Goal: Subscribe to service/newsletter

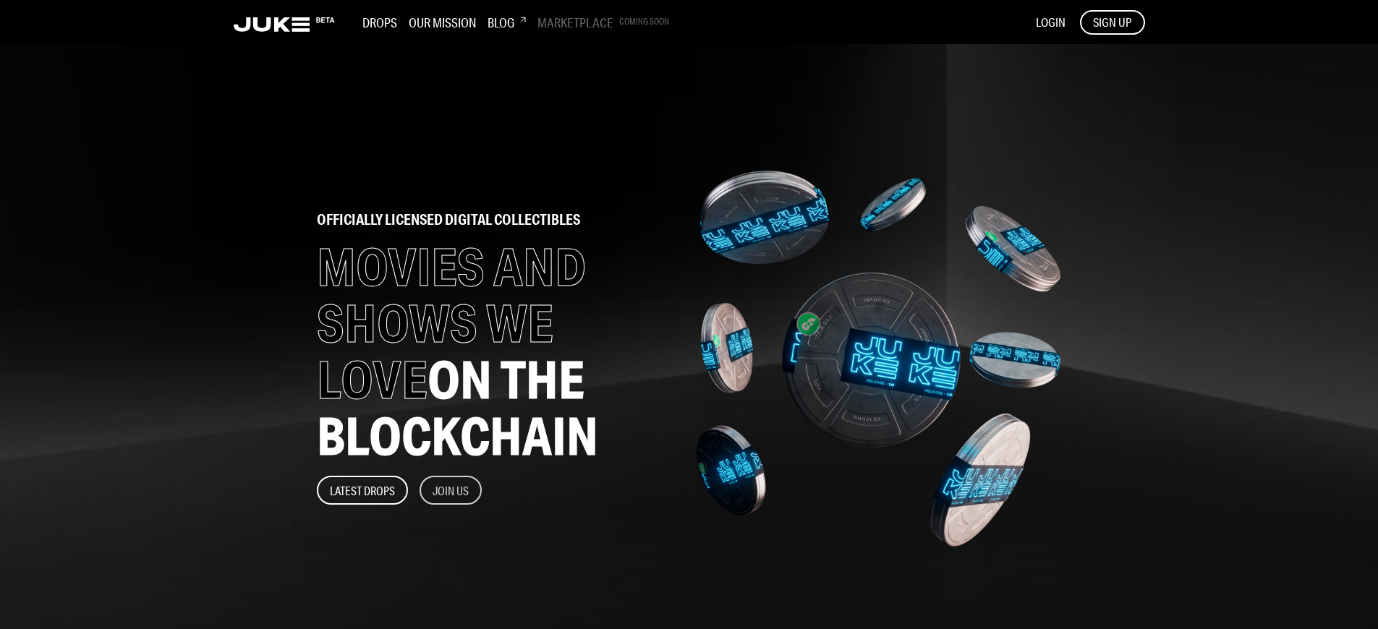
click at [451, 491] on button "Join Us" at bounding box center [451, 490] width 62 height 29
click at [1112, 22] on span "SIGN UP" at bounding box center [1112, 22] width 38 height 16
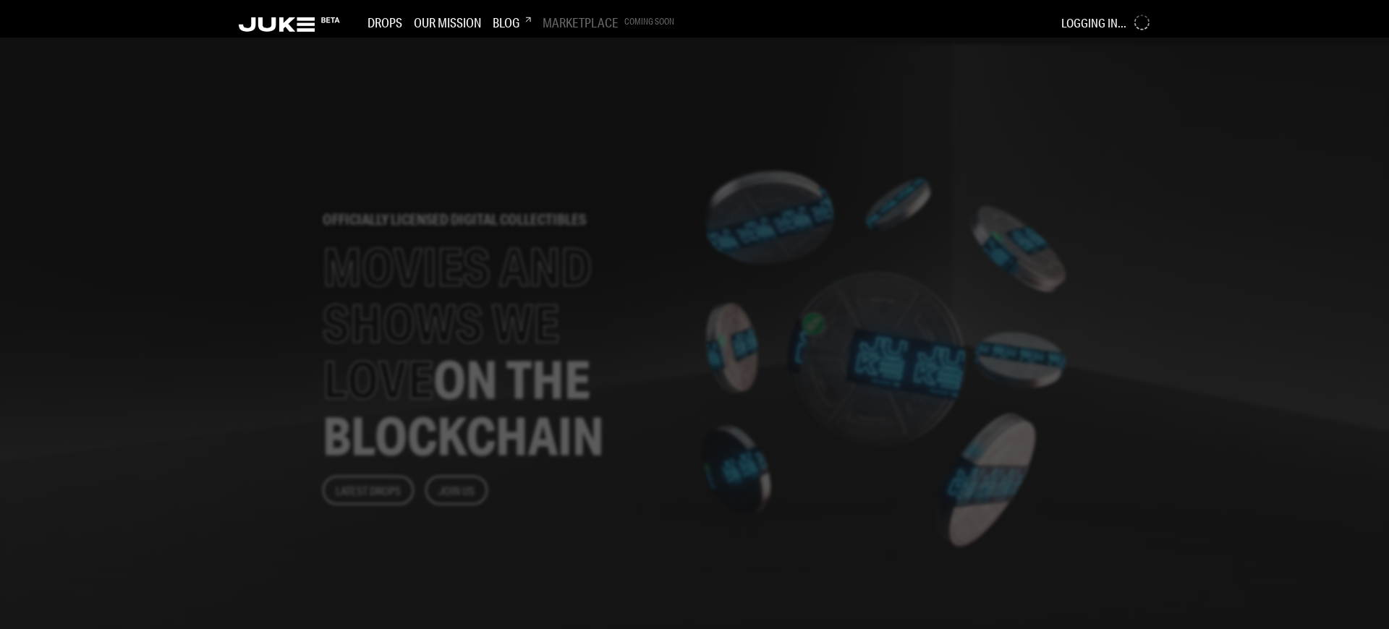
click at [573, 315] on div at bounding box center [694, 334] width 1389 height 592
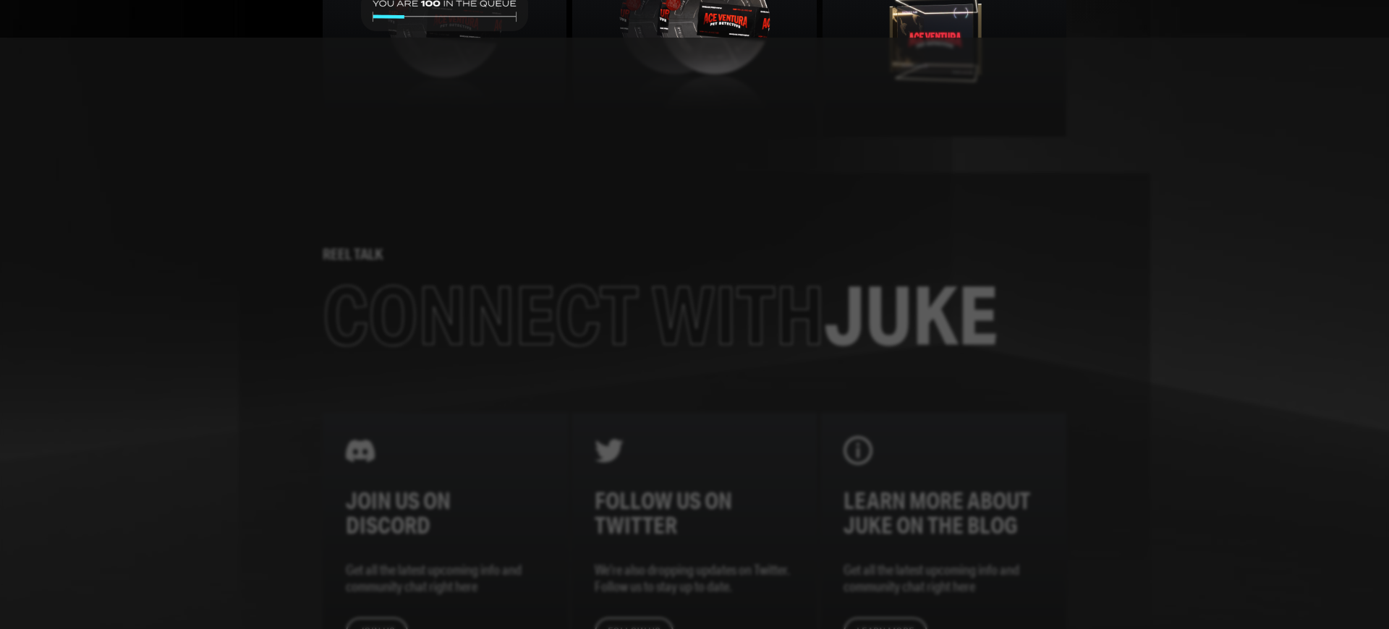
click at [573, 315] on div at bounding box center [694, 334] width 1389 height 592
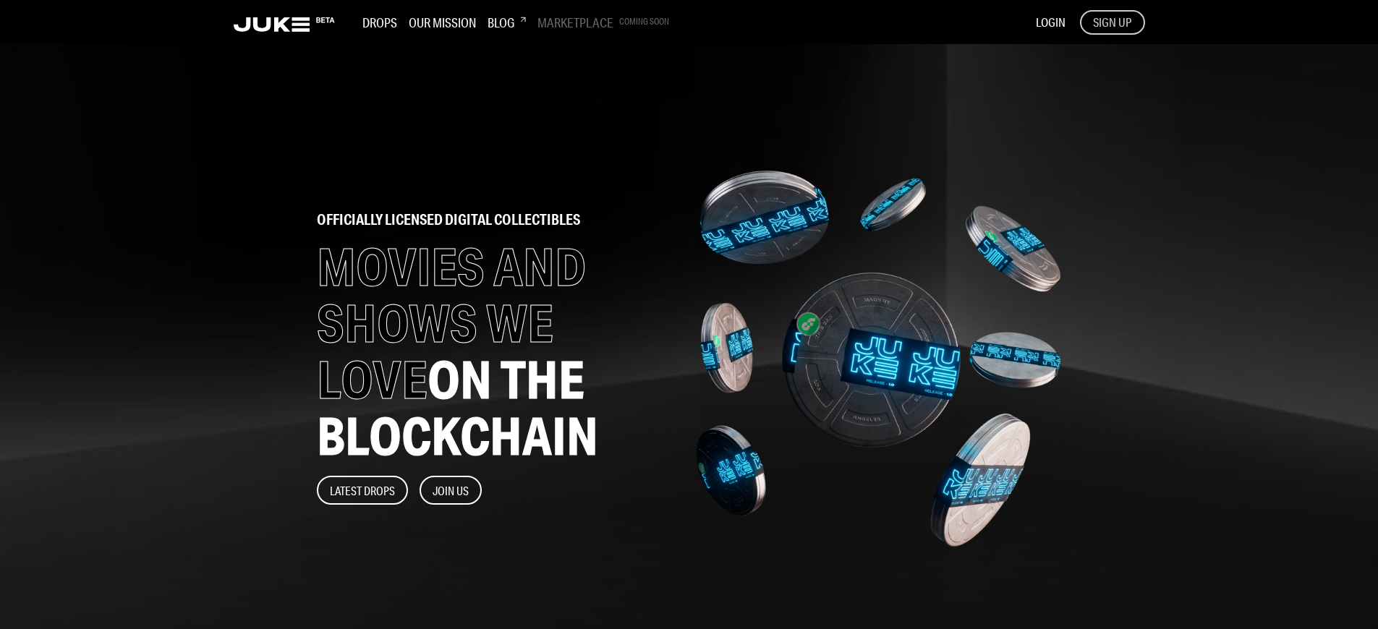
click at [1112, 22] on span "SIGN UP" at bounding box center [1112, 22] width 38 height 16
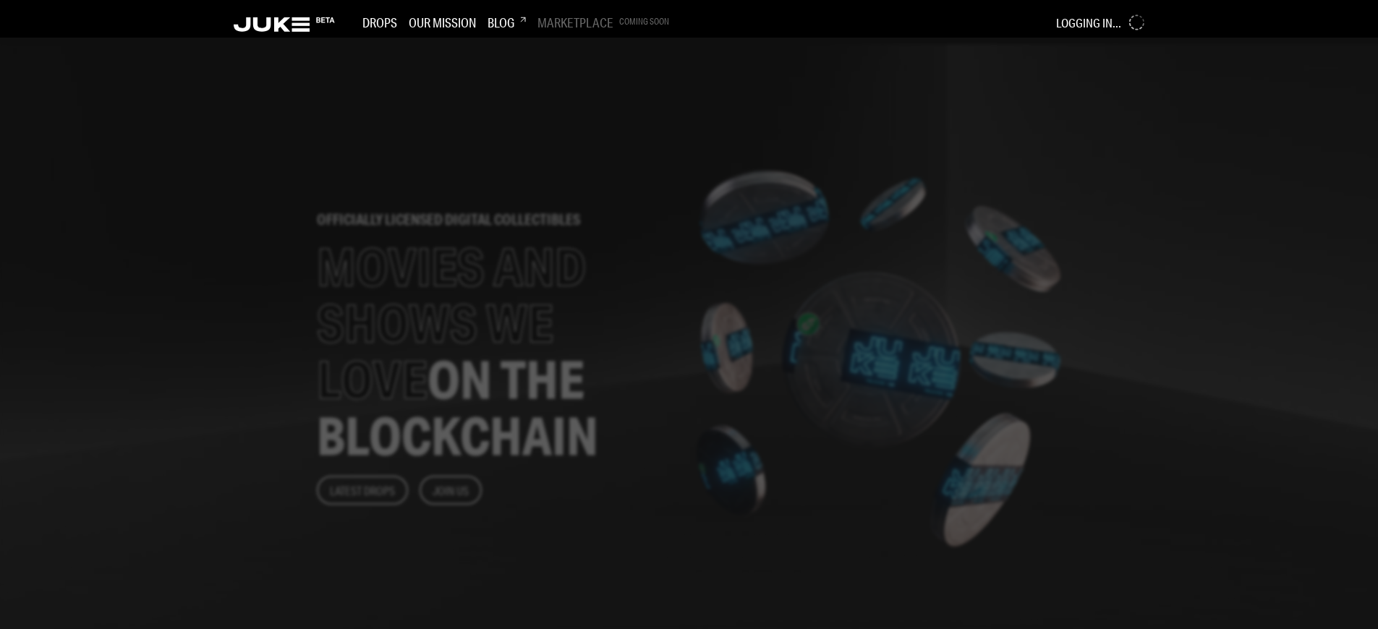
click at [573, 315] on div at bounding box center [689, 334] width 1378 height 592
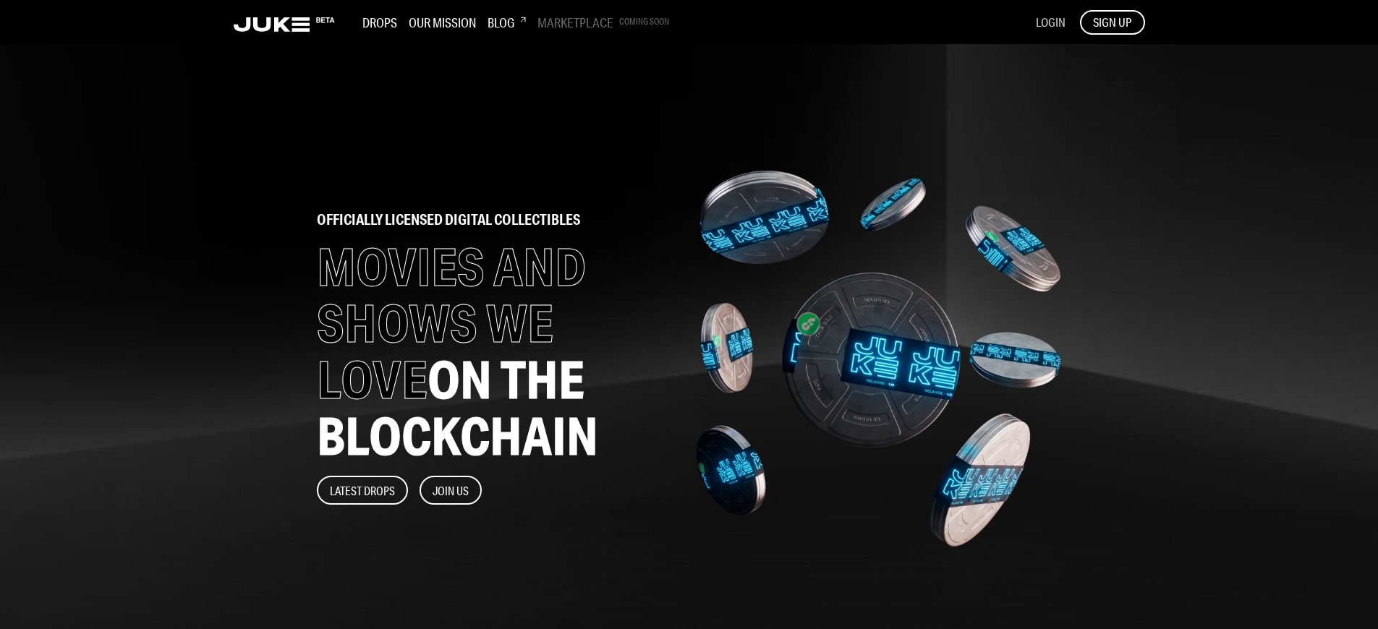
click at [1050, 22] on span "LOGIN" at bounding box center [1051, 21] width 30 height 15
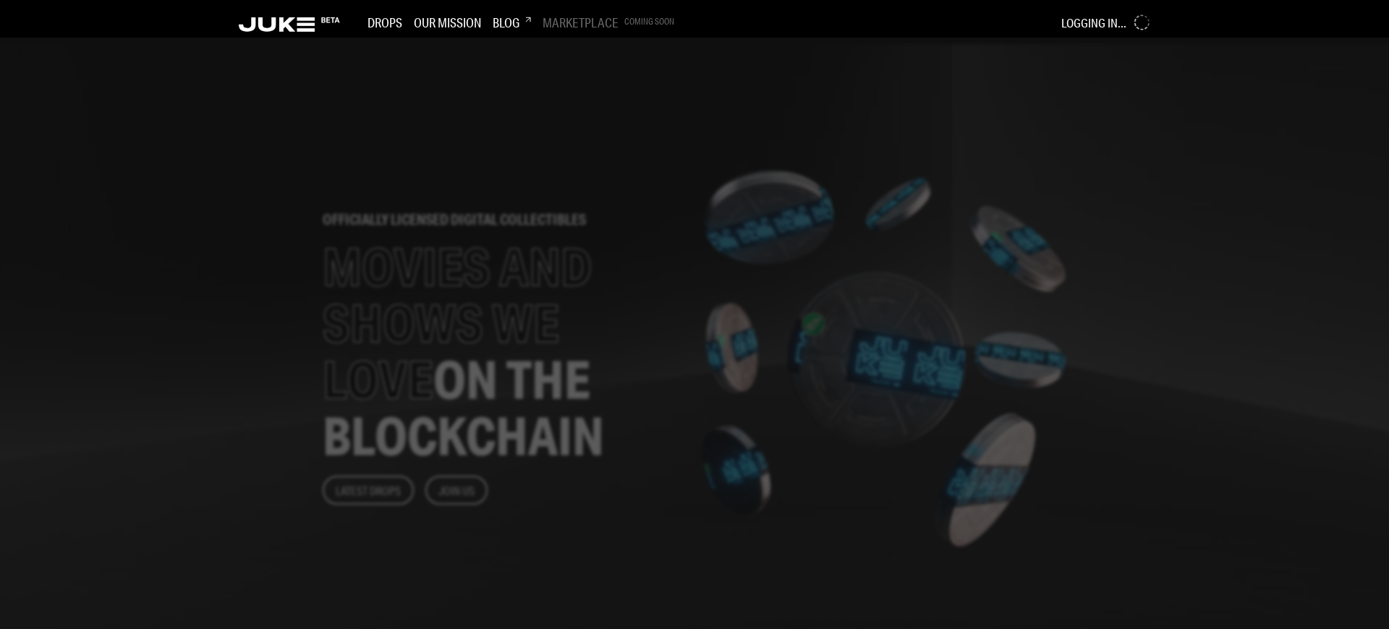
click at [573, 315] on div at bounding box center [694, 334] width 1389 height 592
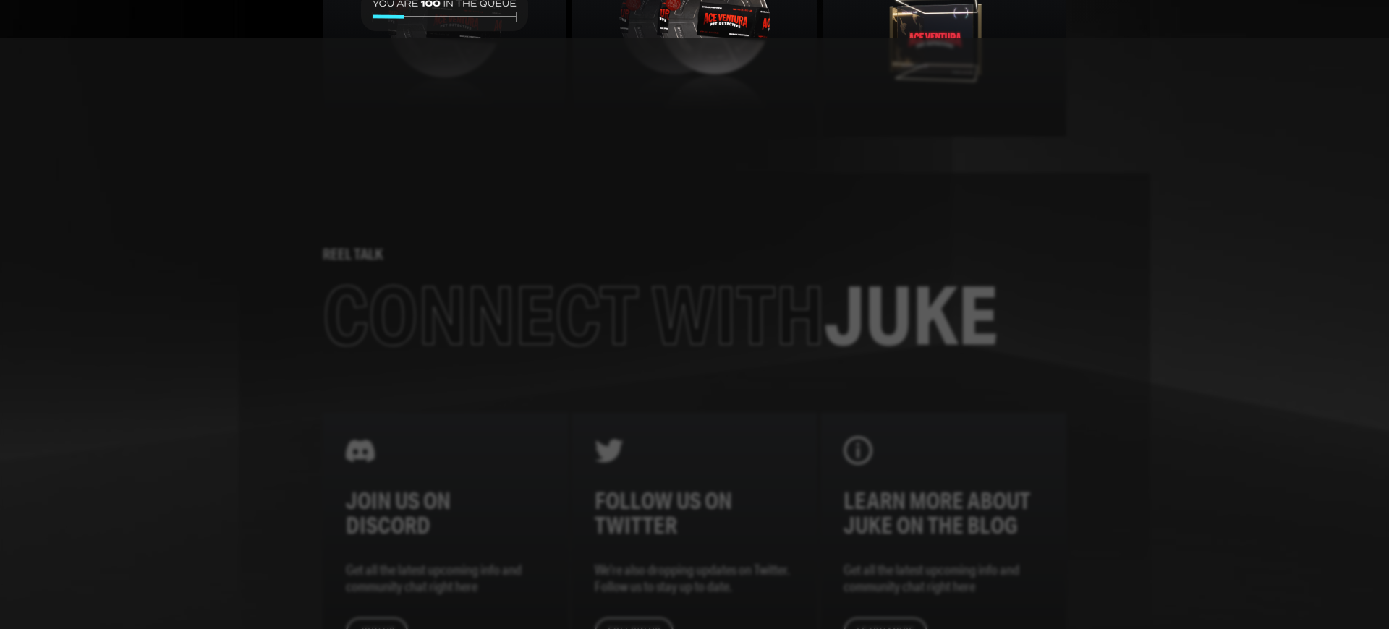
click at [573, 315] on div at bounding box center [694, 334] width 1389 height 592
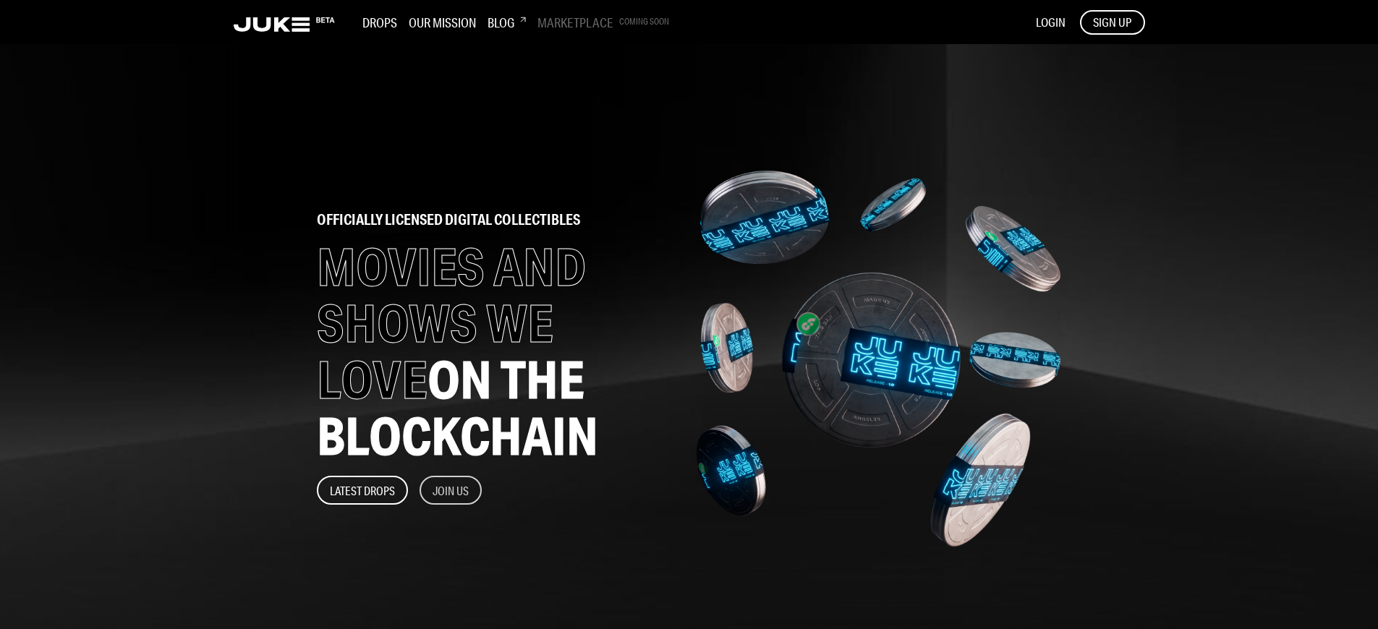
click at [451, 491] on button "Join Us" at bounding box center [451, 490] width 62 height 29
click at [1112, 22] on span "SIGN UP" at bounding box center [1112, 22] width 38 height 16
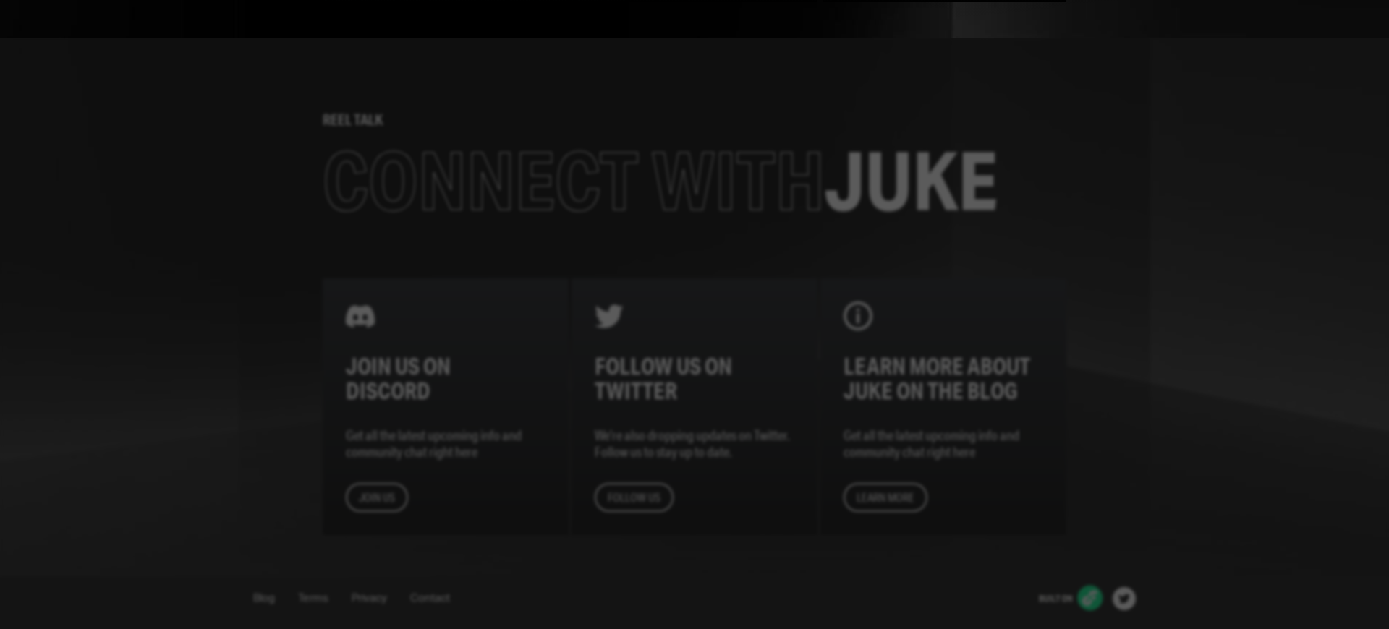
scroll to position [1419, 0]
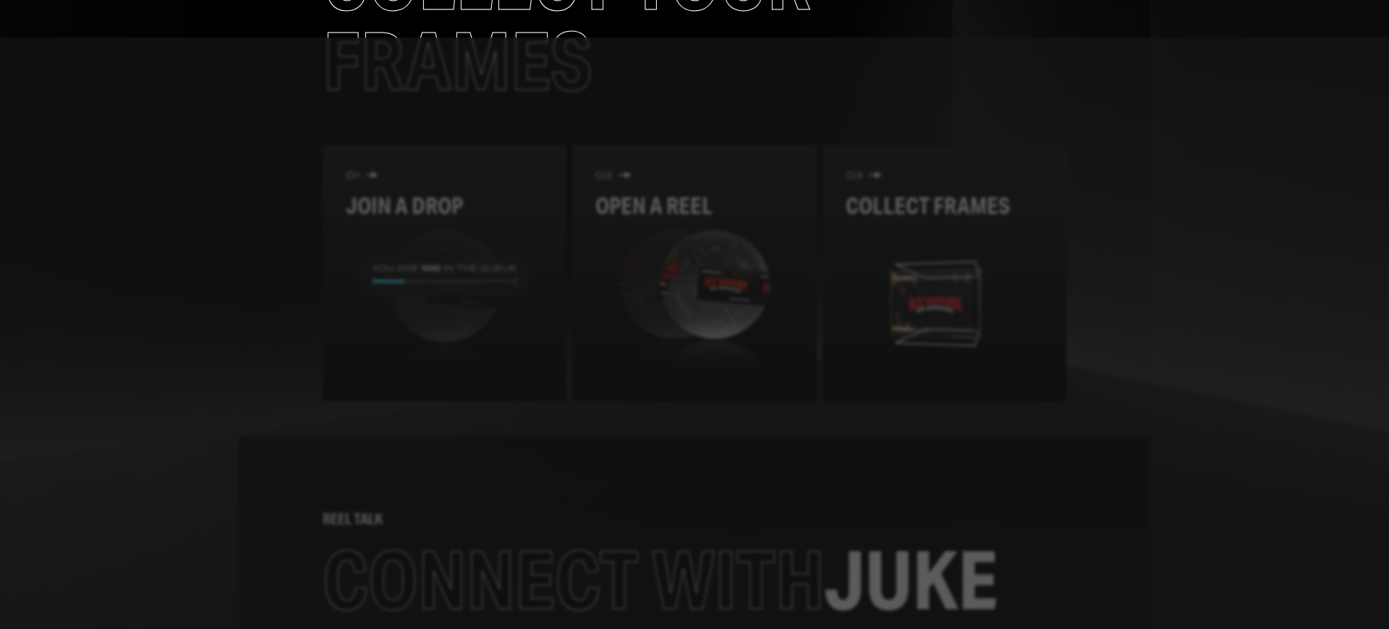
click at [695, 120] on div at bounding box center [694, 334] width 1389 height 592
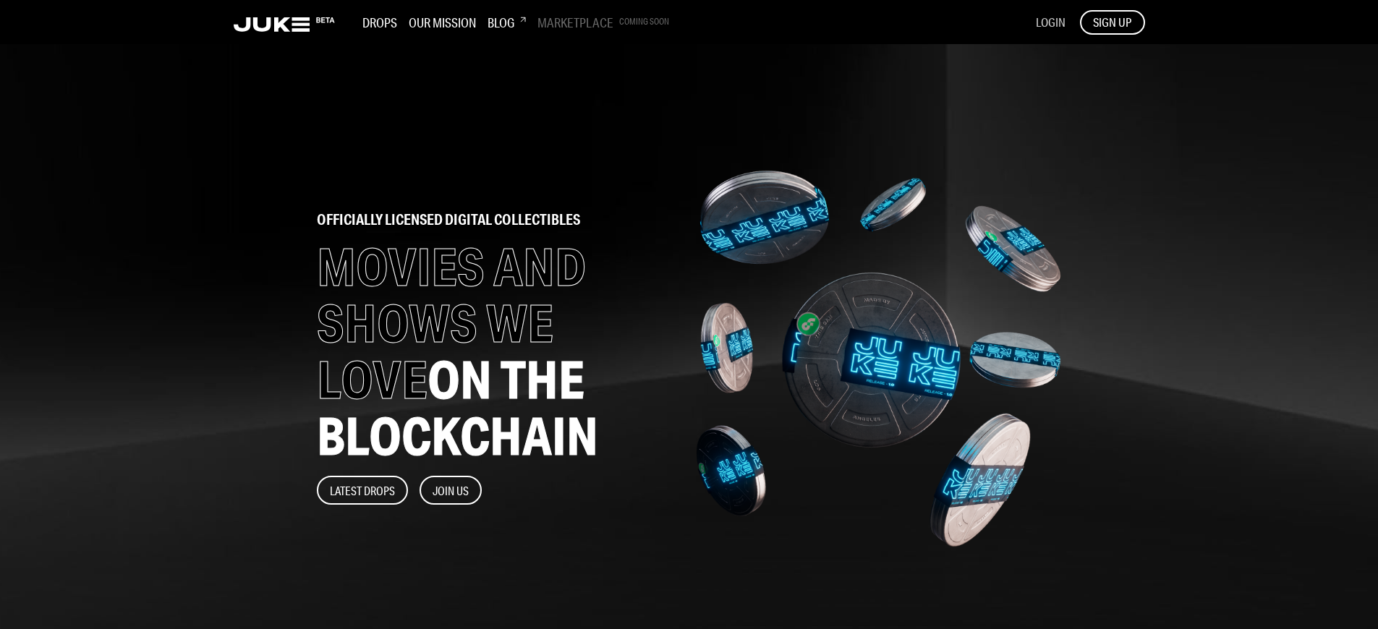
click at [1050, 22] on span "LOGIN" at bounding box center [1051, 21] width 30 height 15
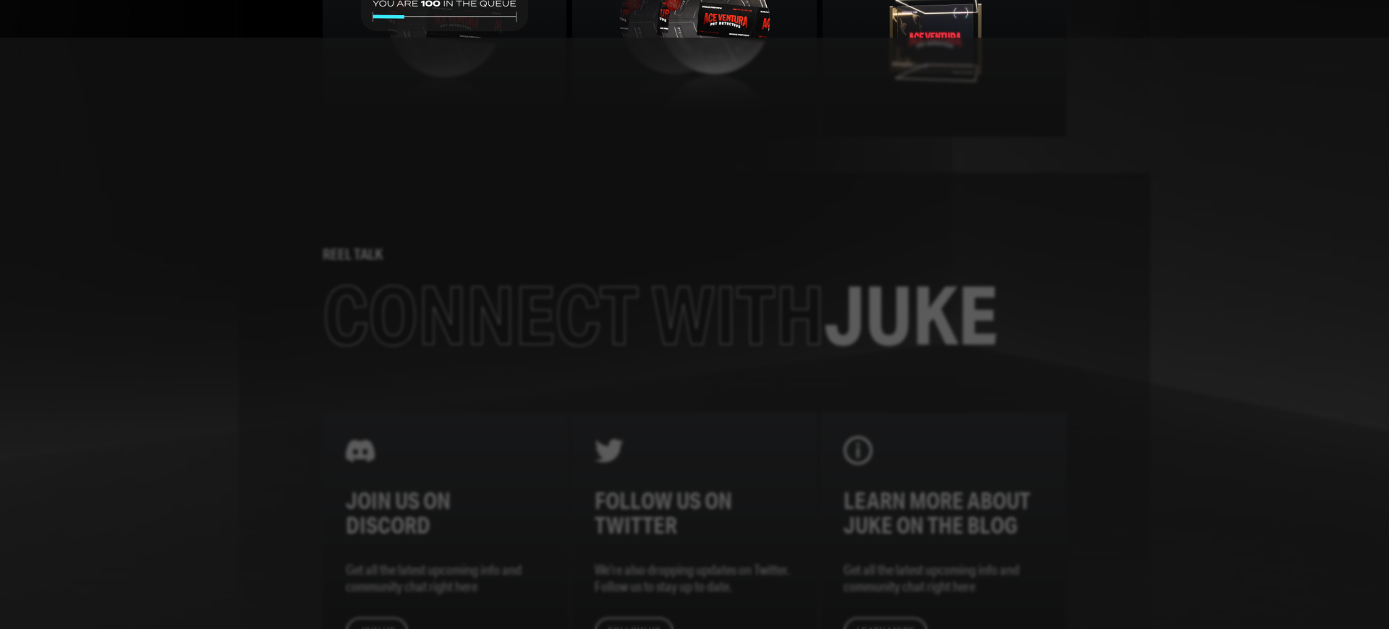
scroll to position [1820, 0]
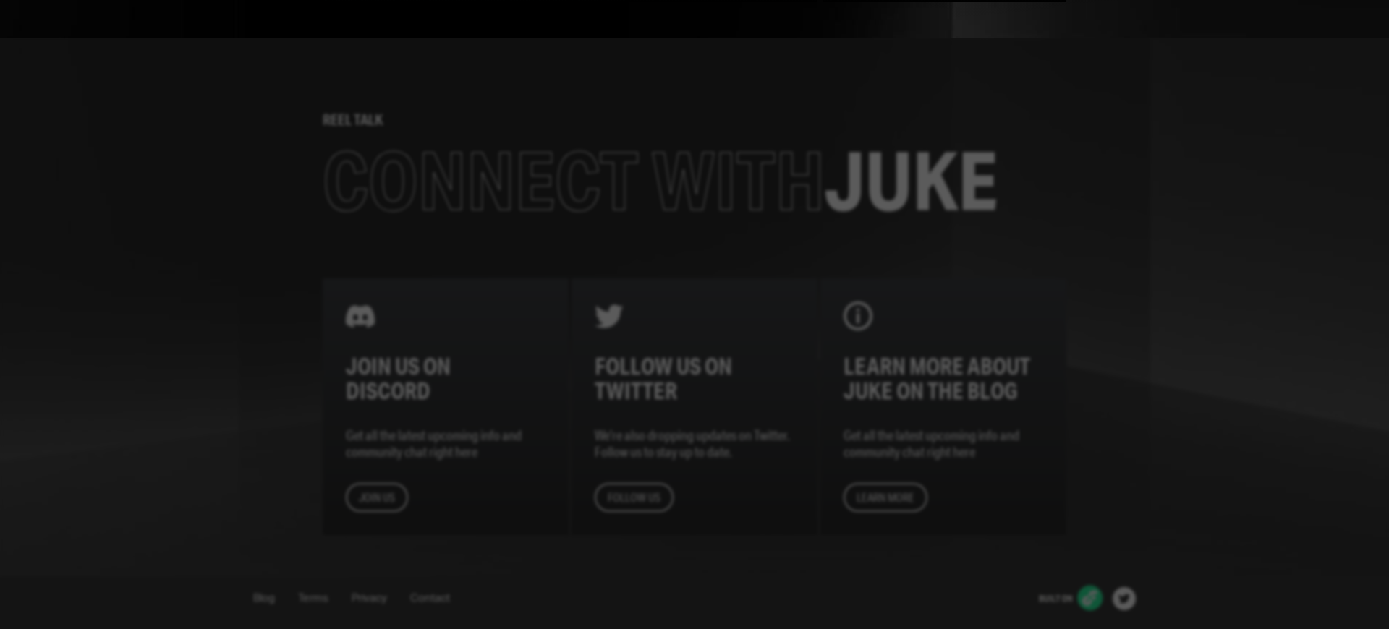
click at [695, 315] on div at bounding box center [694, 334] width 1389 height 592
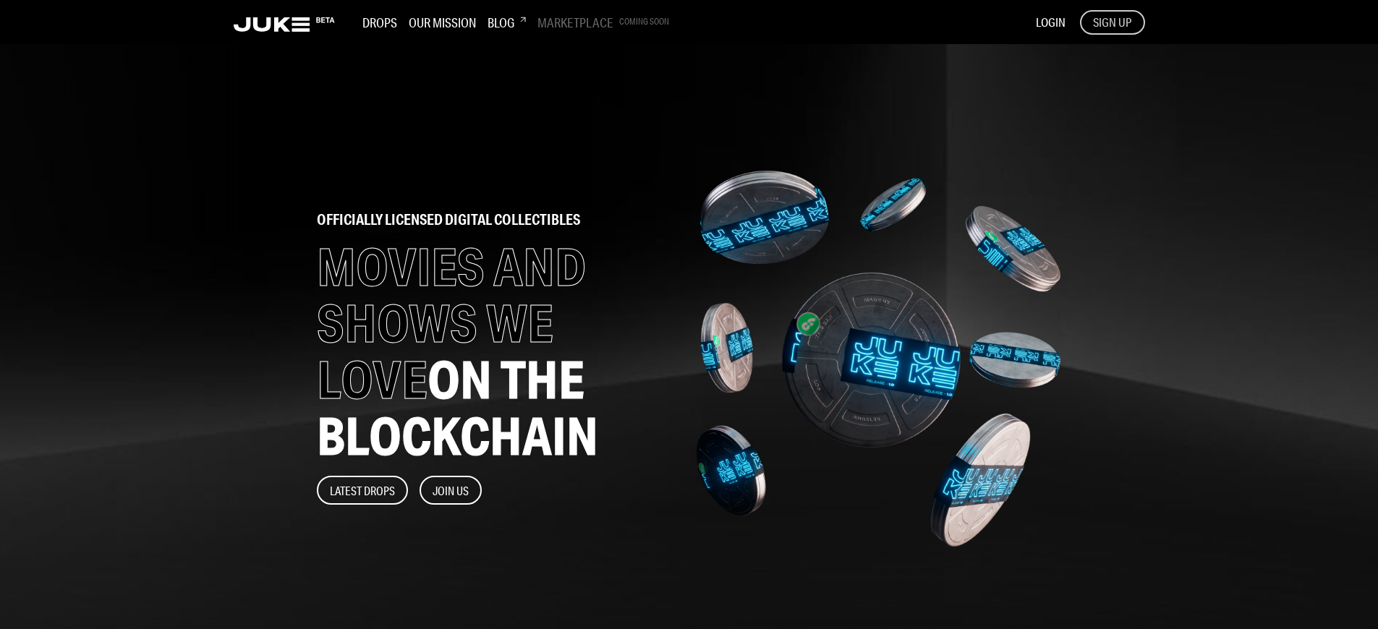
click at [1112, 22] on span "SIGN UP" at bounding box center [1112, 22] width 38 height 16
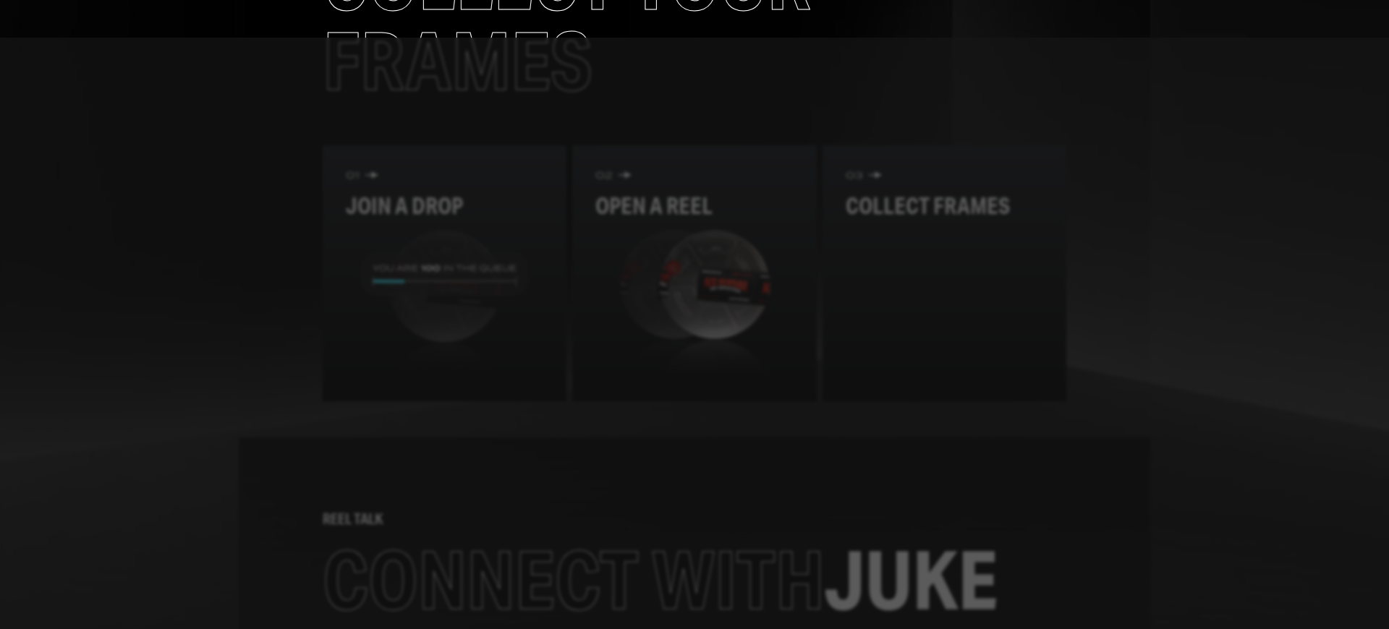
scroll to position [1684, 0]
